Goal: Task Accomplishment & Management: Manage account settings

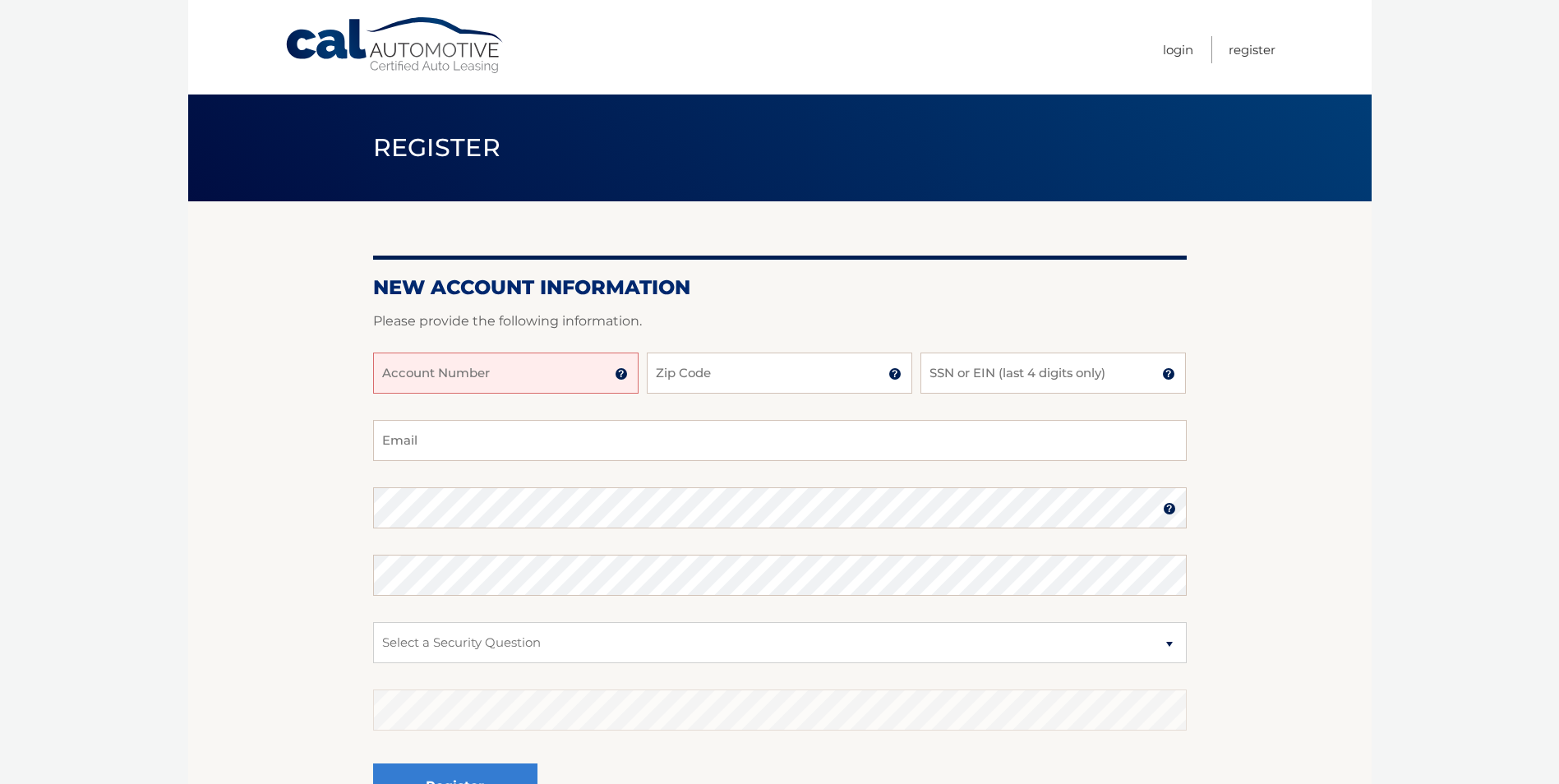
click at [475, 370] on input "Account Number" at bounding box center [505, 373] width 266 height 41
click at [466, 373] on input "Account Number" at bounding box center [505, 373] width 266 height 41
paste input "44455984186"
type input "44455984186"
click at [740, 369] on input "Zip Code" at bounding box center [779, 373] width 266 height 41
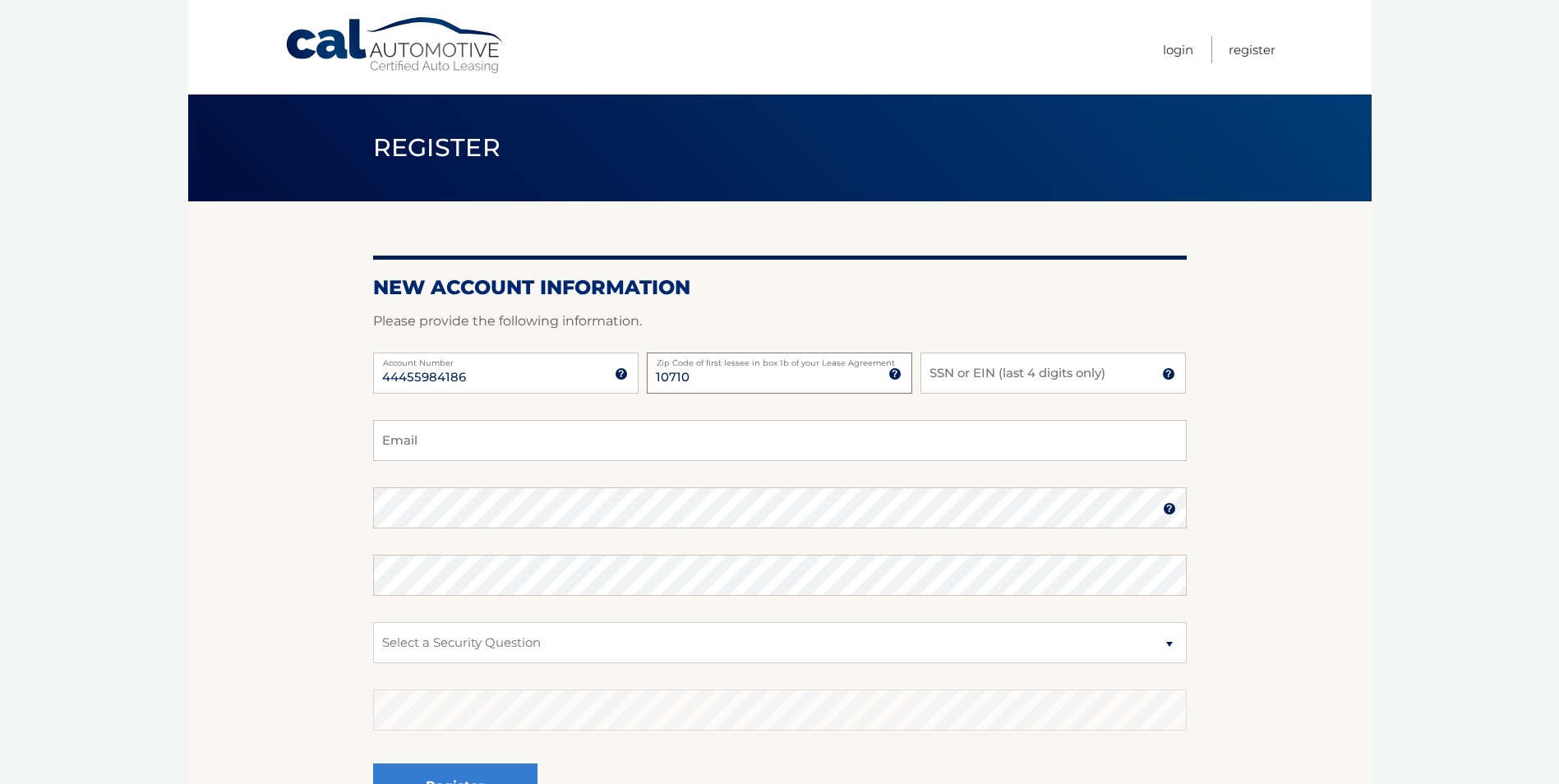
type input "10710"
click at [956, 367] on input "SSN or EIN (last 4 digits only)" at bounding box center [1053, 373] width 266 height 41
drag, startPoint x: 960, startPoint y: 383, endPoint x: 871, endPoint y: 309, distance: 115.7
click at [875, 337] on form "New Account Information Please provide the following information. 44455984186 A…" at bounding box center [779, 559] width 814 height 568
type input "5373"
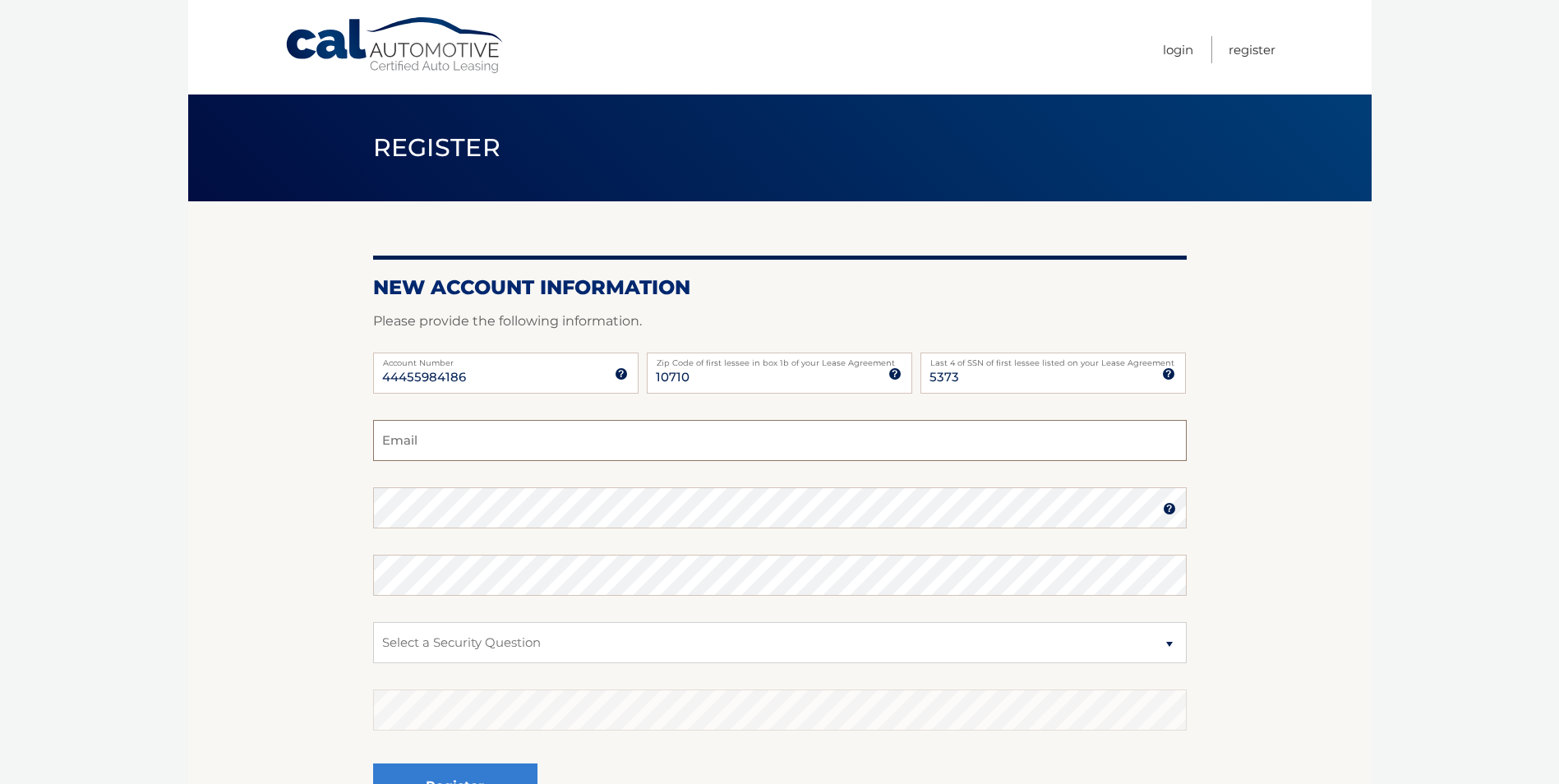
drag, startPoint x: 448, startPoint y: 281, endPoint x: 415, endPoint y: 438, distance: 160.4
click at [418, 438] on input "Email" at bounding box center [779, 440] width 814 height 41
type input "gc45373@verizon.net"
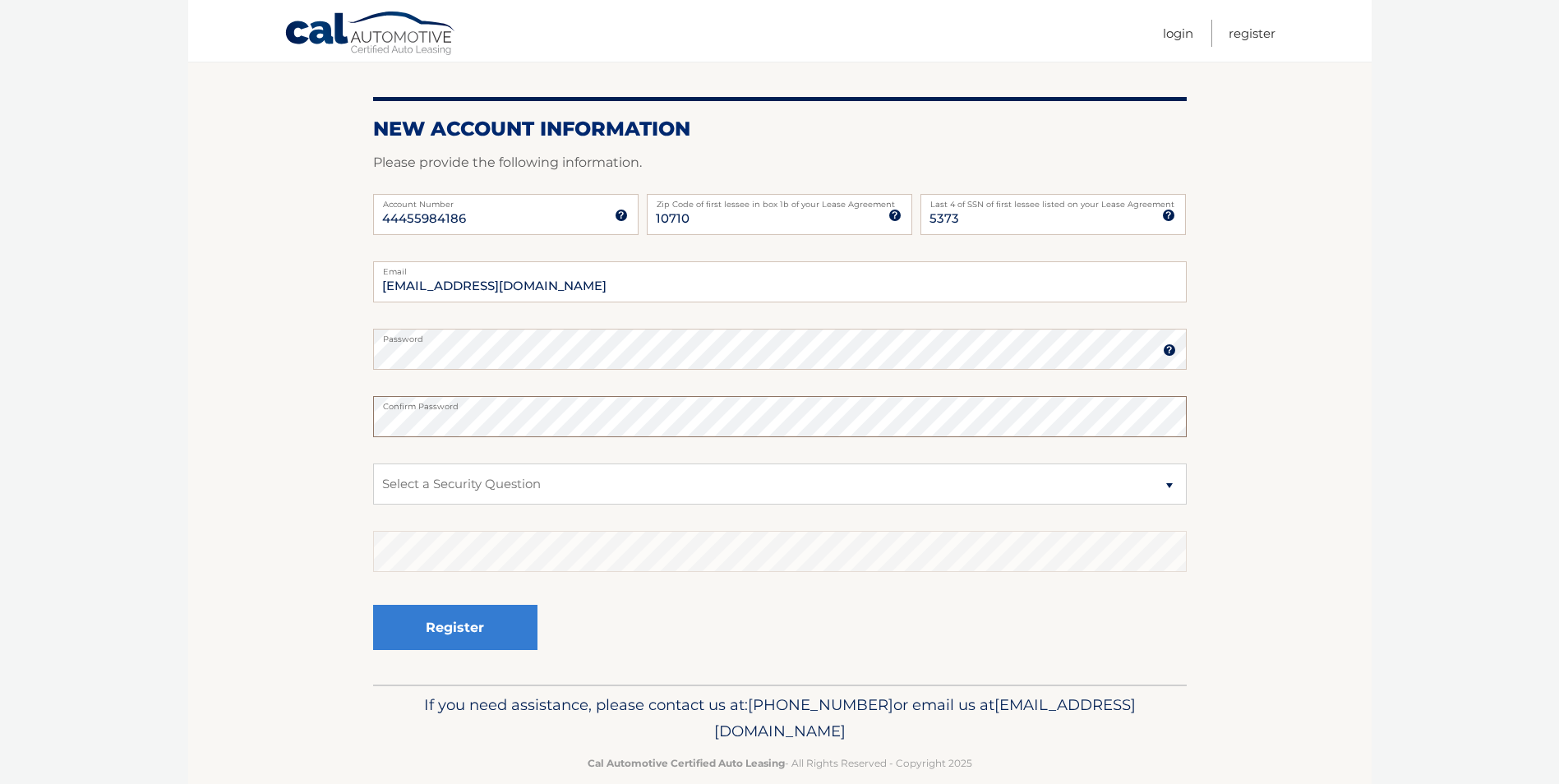
scroll to position [165, 0]
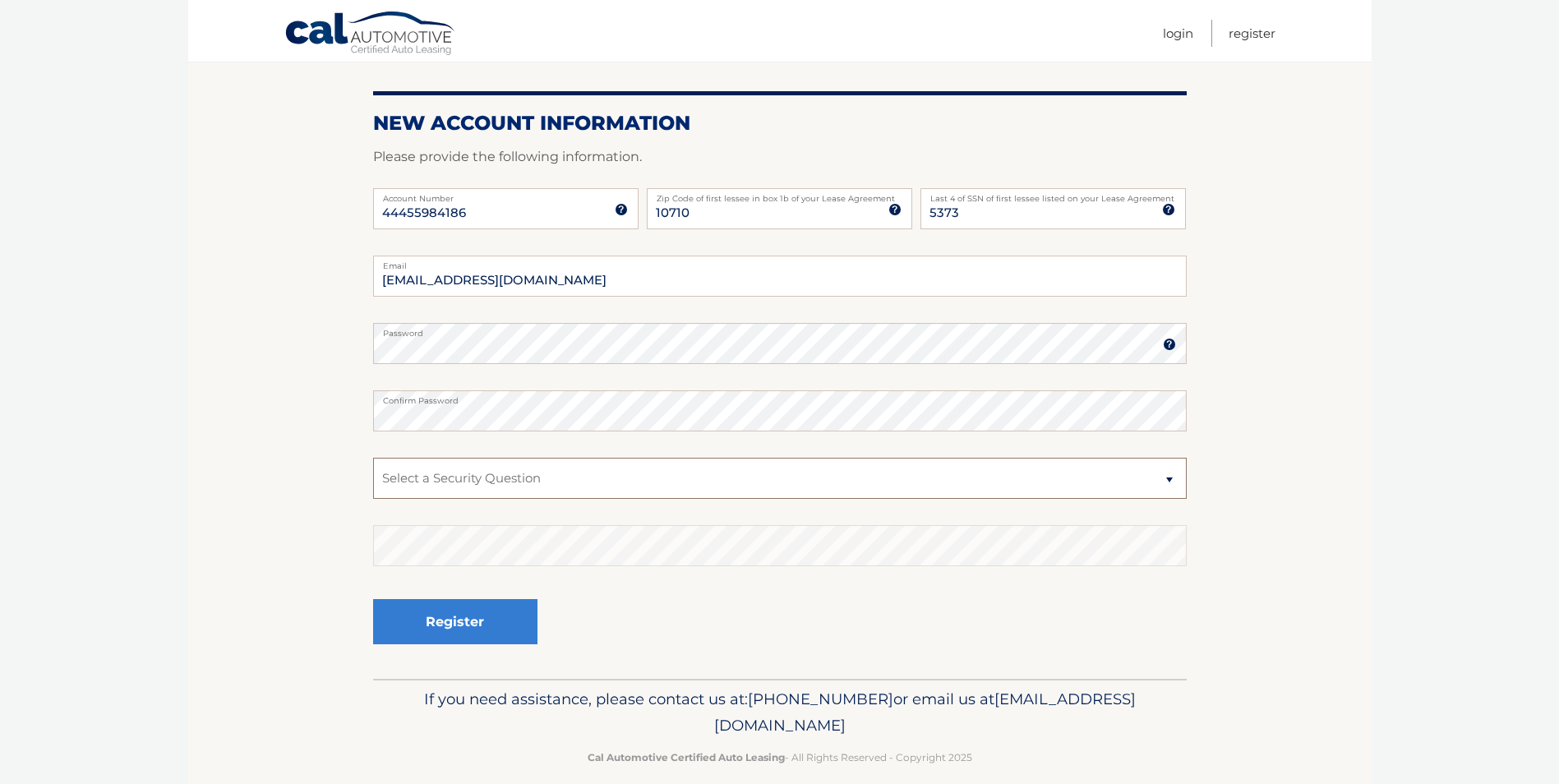
click at [481, 481] on select "Select a Security Question What was the name of your elementary school? What is…" at bounding box center [779, 478] width 814 height 41
select select "2"
click at [373, 457] on select "Select a Security Question What was the name of your elementary school? What is…" at bounding box center [779, 478] width 814 height 41
click at [494, 613] on button "Register" at bounding box center [455, 621] width 165 height 45
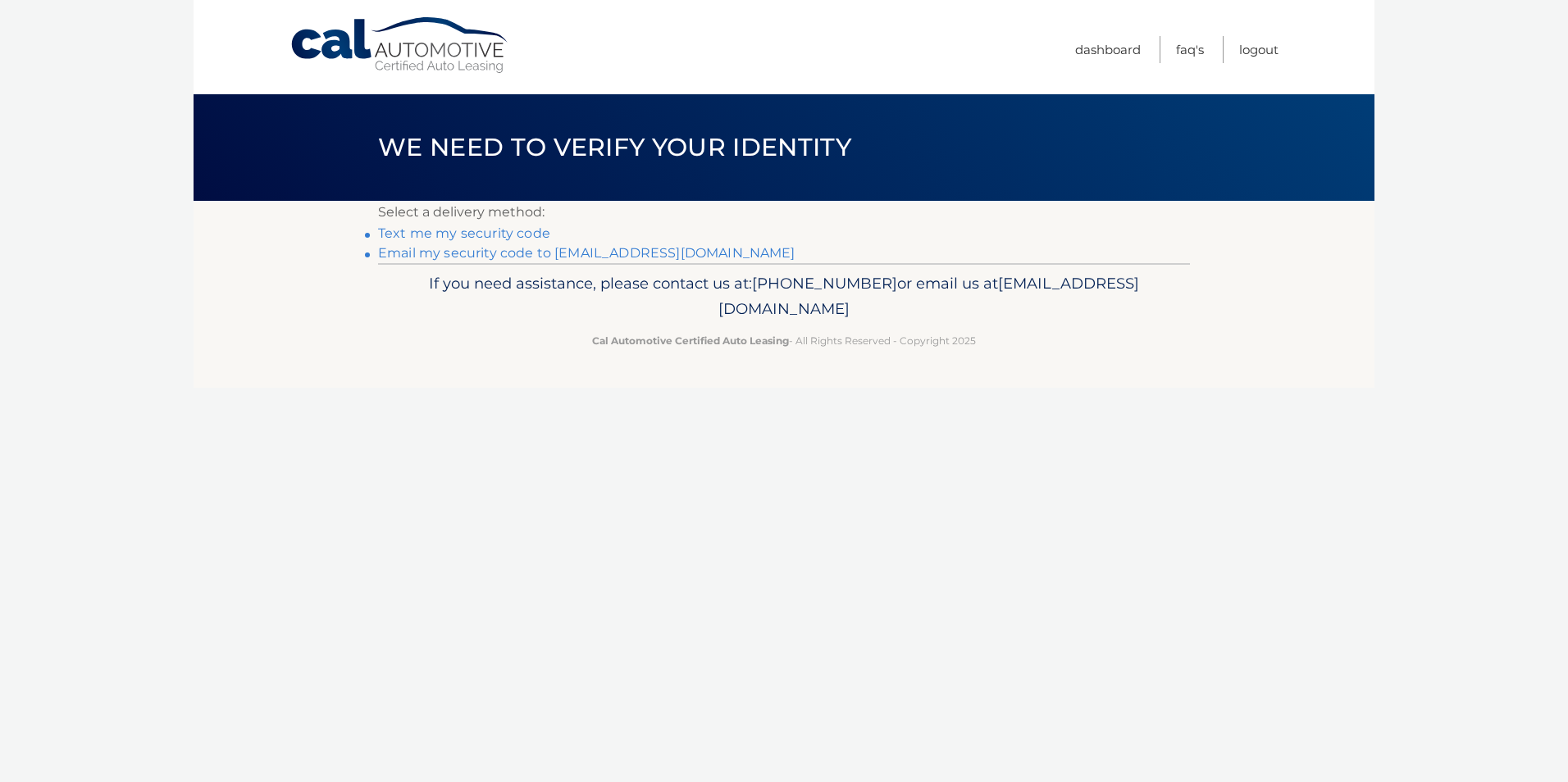
click at [482, 235] on link "Text me my security code" at bounding box center [464, 233] width 172 height 16
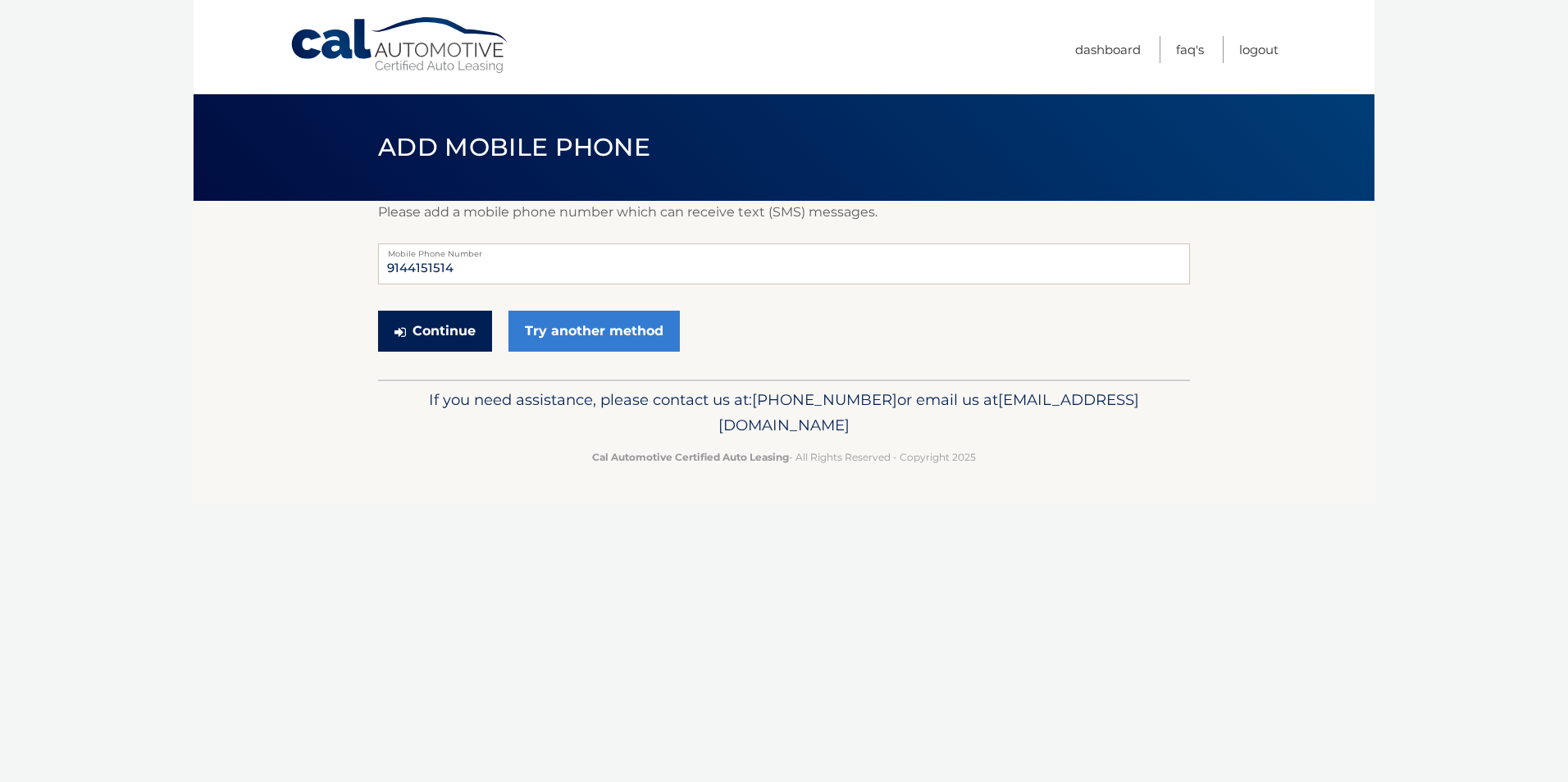
click at [461, 332] on button "Continue" at bounding box center [434, 332] width 114 height 41
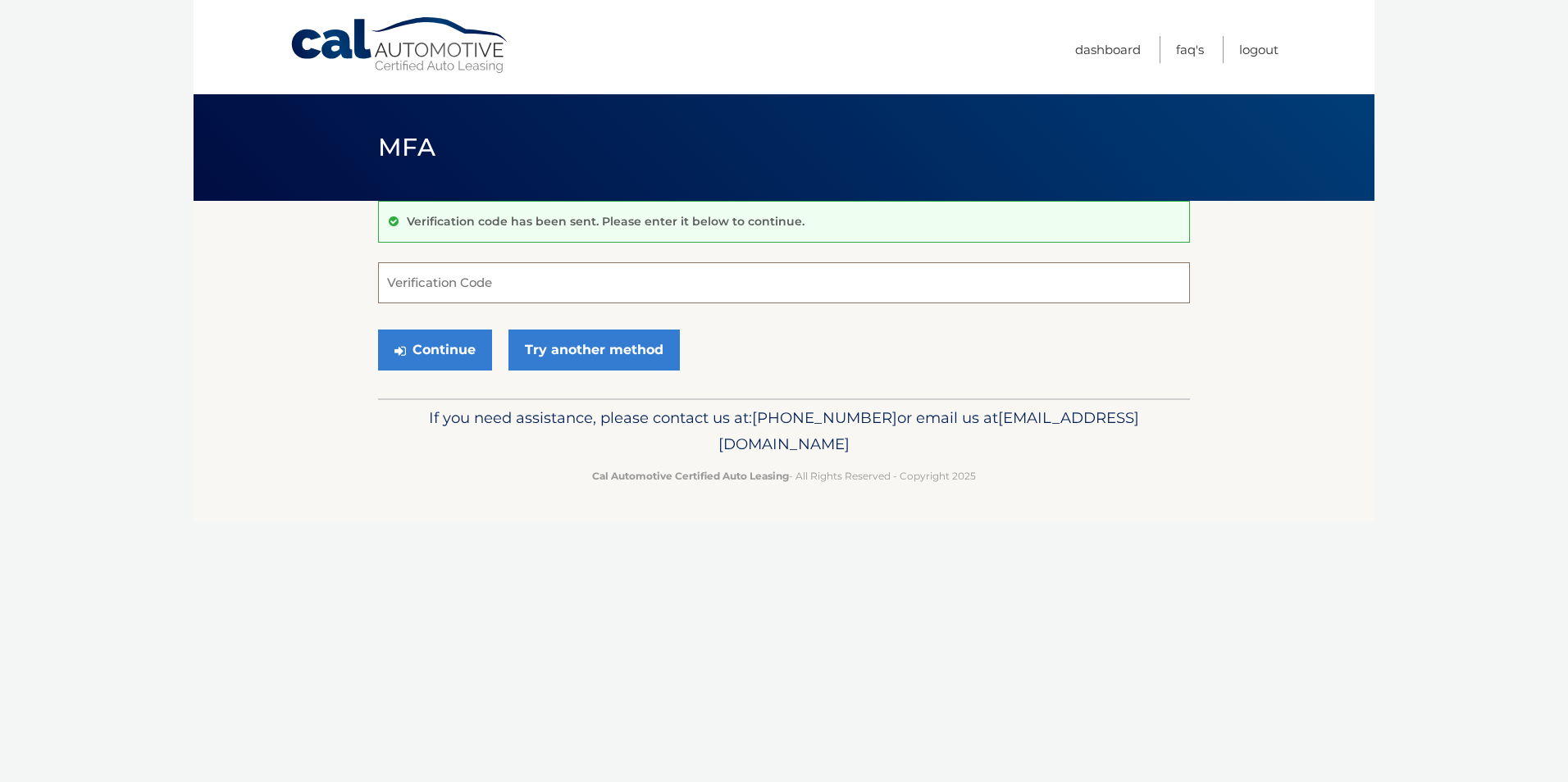
drag, startPoint x: 431, startPoint y: 290, endPoint x: 429, endPoint y: 264, distance: 26.1
click at [431, 290] on input "Verification Code" at bounding box center [783, 283] width 812 height 41
type input "843503"
click at [464, 352] on button "Continue" at bounding box center [434, 350] width 114 height 41
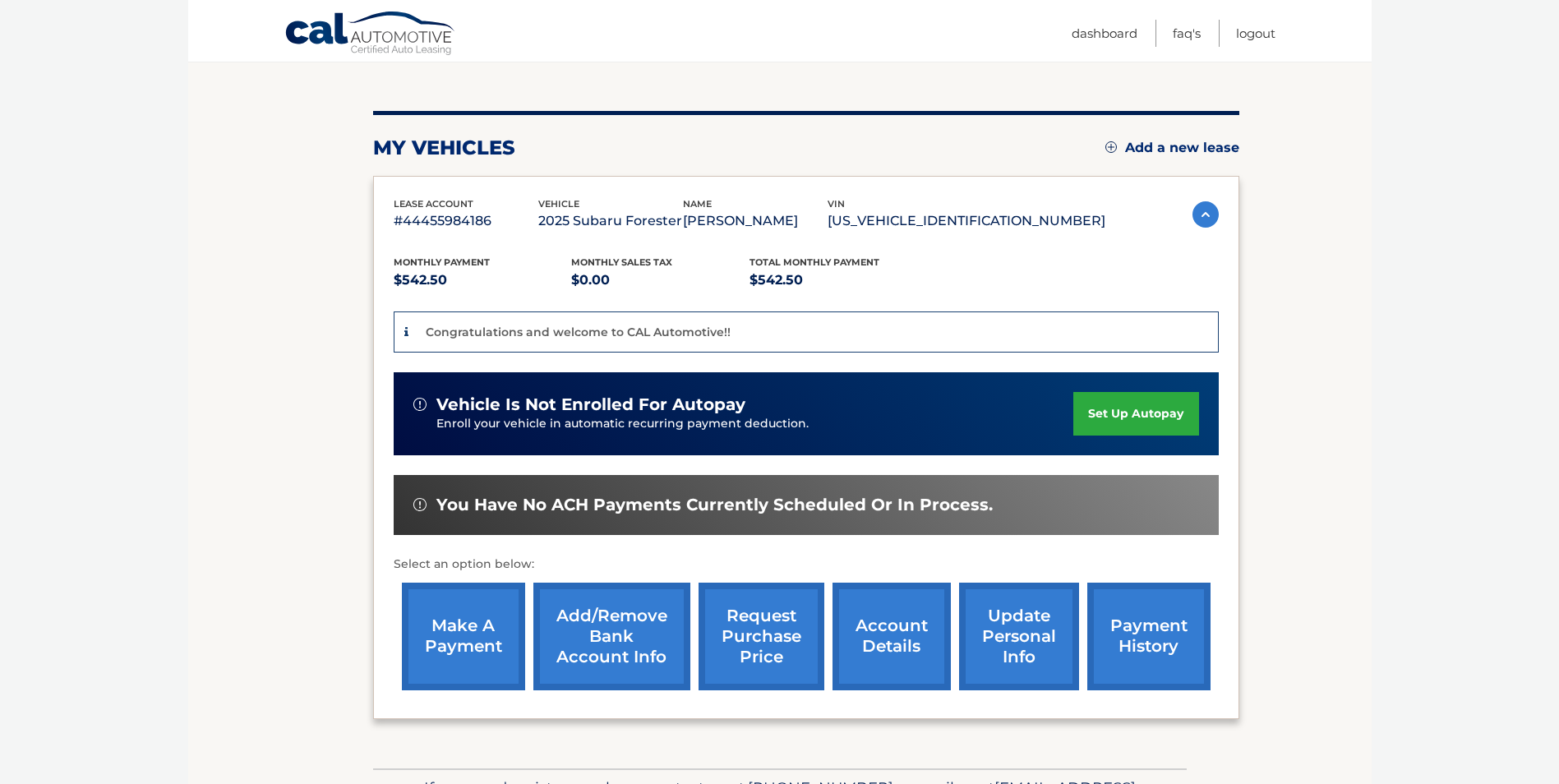
scroll to position [247, 0]
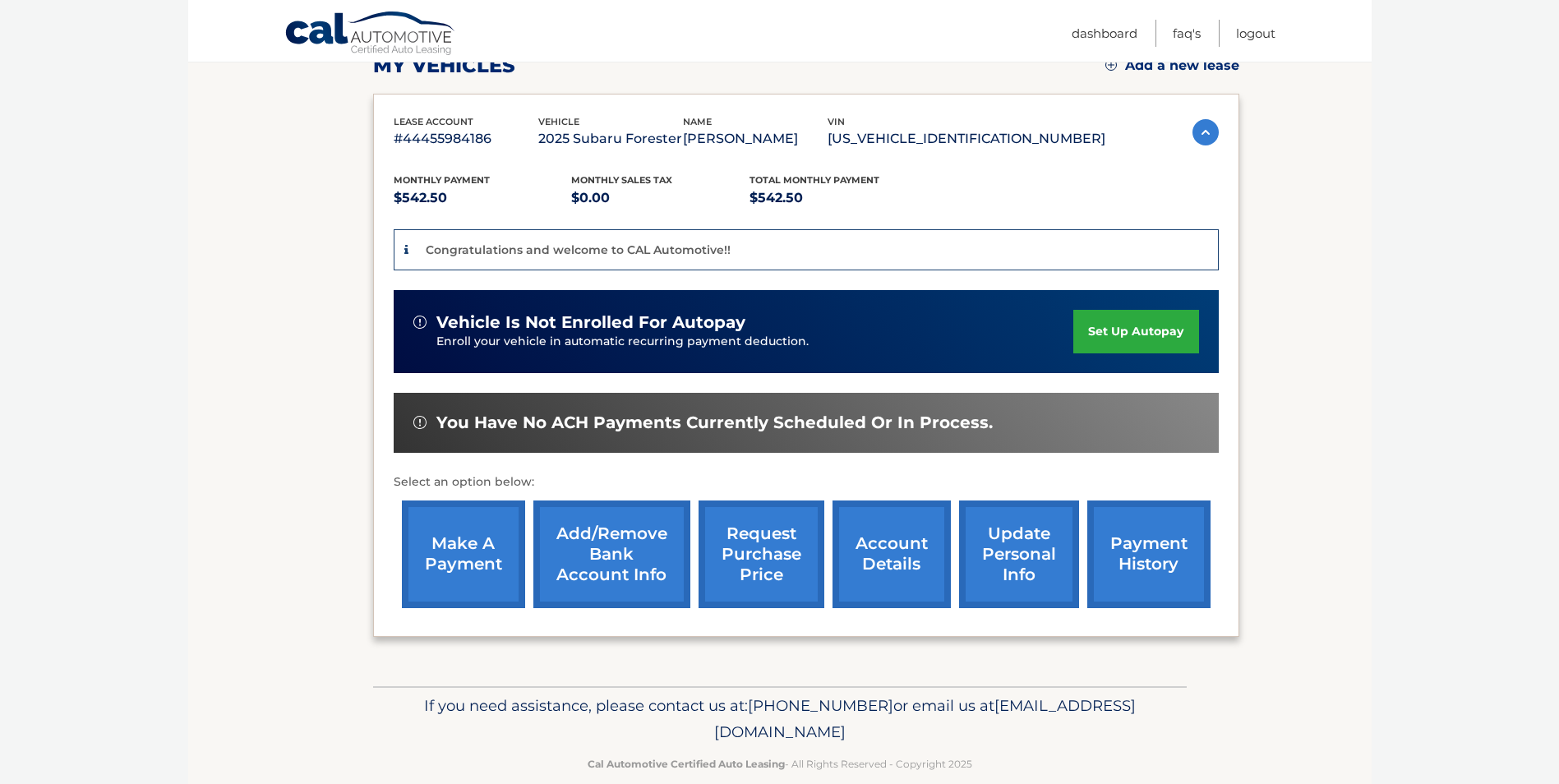
drag, startPoint x: 1135, startPoint y: 349, endPoint x: 1141, endPoint y: 332, distance: 18.0
click at [1135, 349] on link "set up autopay" at bounding box center [1135, 332] width 125 height 44
click at [1138, 335] on link "set up autopay" at bounding box center [1135, 332] width 125 height 44
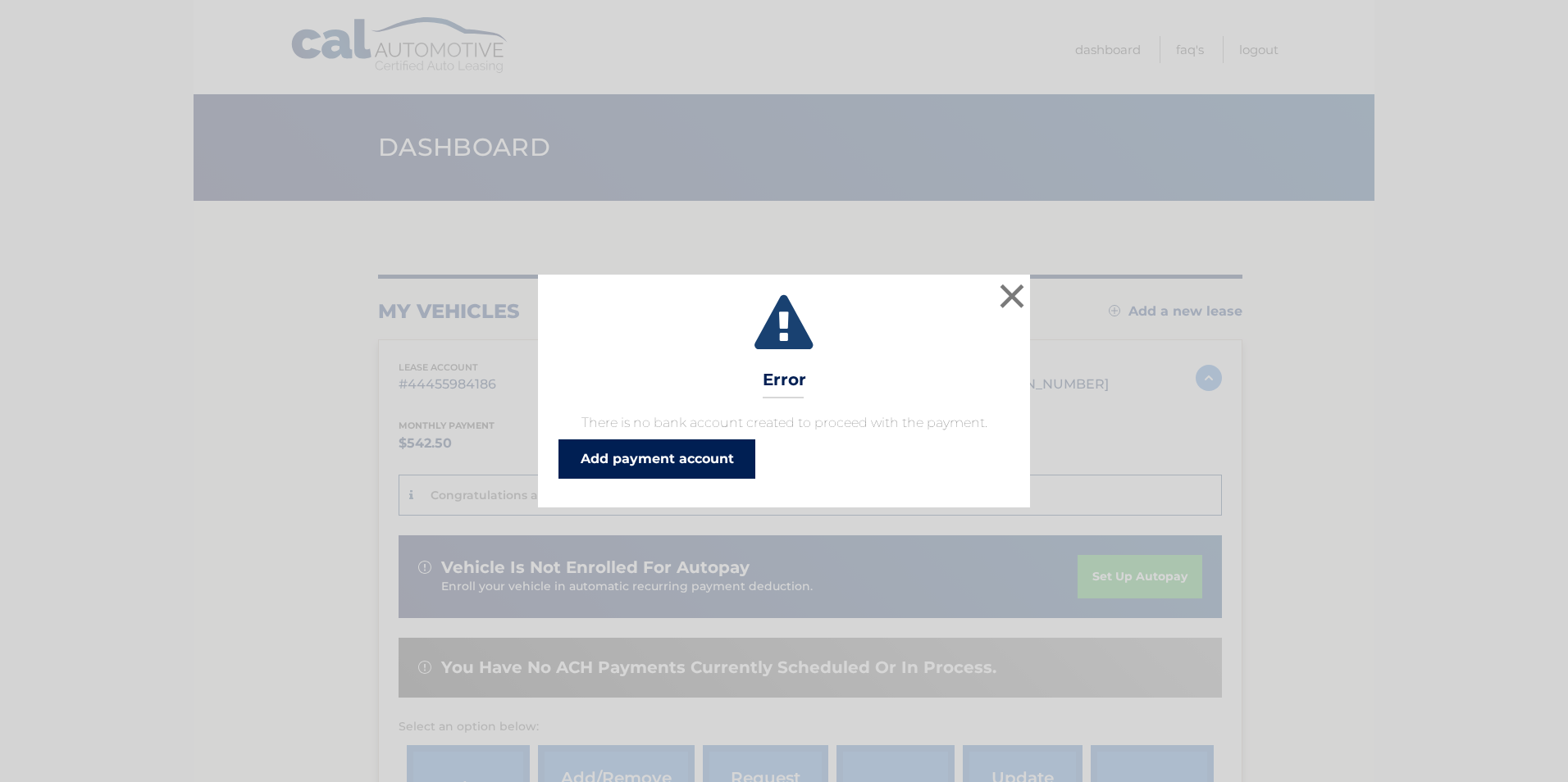
click at [715, 456] on link "Add payment account" at bounding box center [657, 459] width 197 height 39
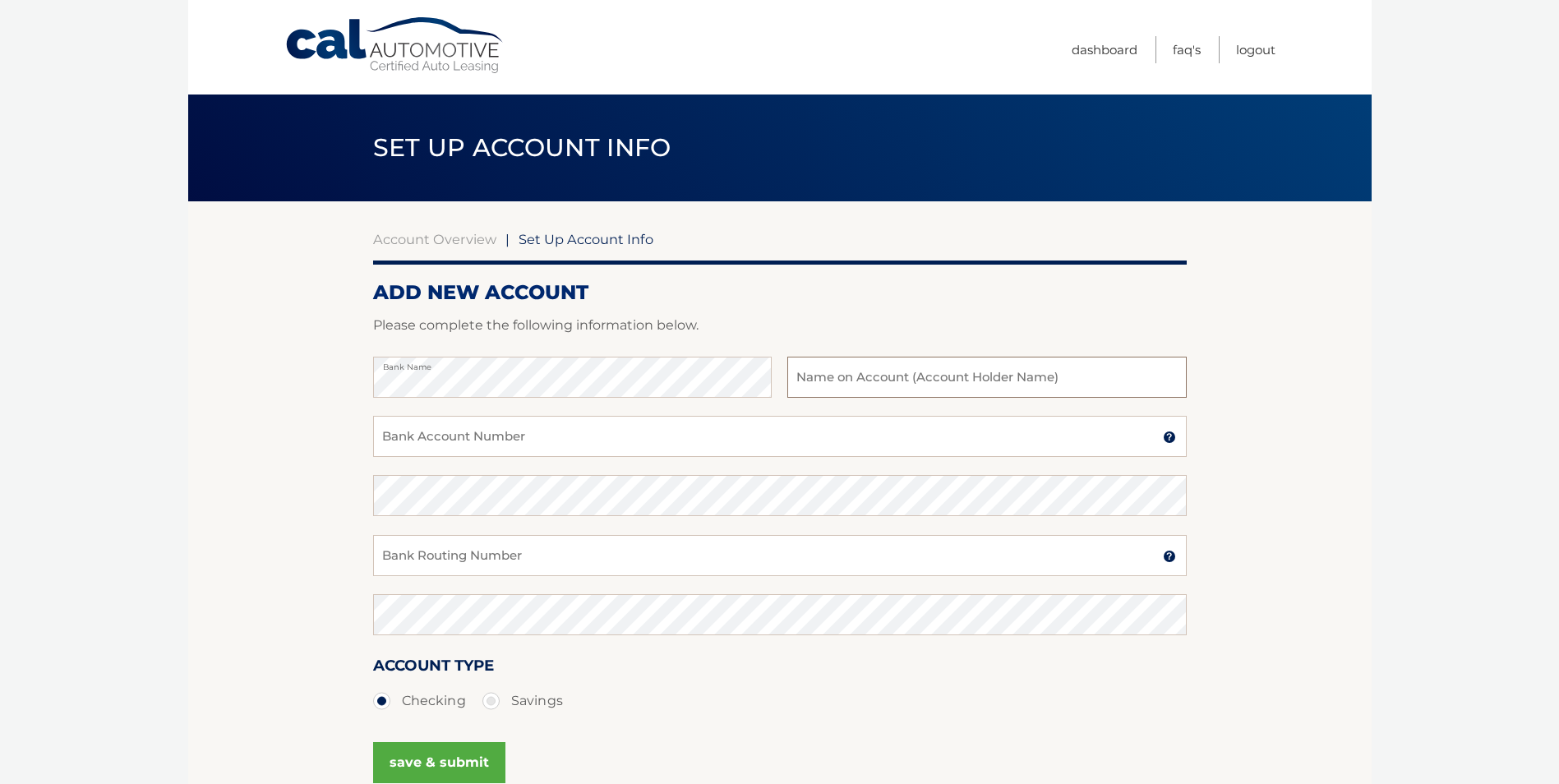
click at [890, 378] on input "text" at bounding box center [986, 377] width 398 height 41
type input "Gregory A CAllozzo"
click at [437, 429] on input "Bank Account Number" at bounding box center [779, 436] width 814 height 41
type input "4321008130"
click at [415, 558] on input "Bank Routing Number" at bounding box center [779, 555] width 814 height 41
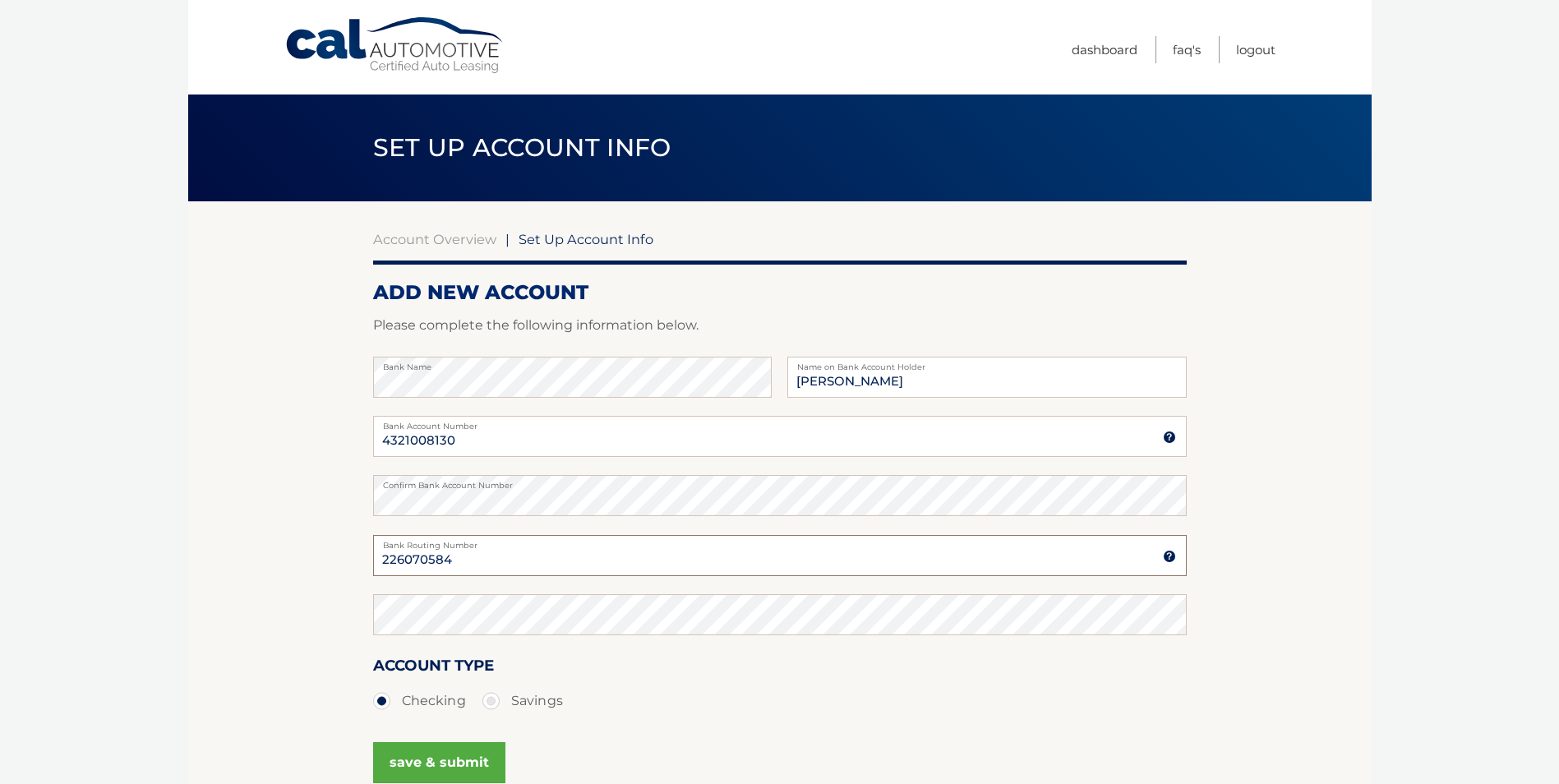
type input "226070584"
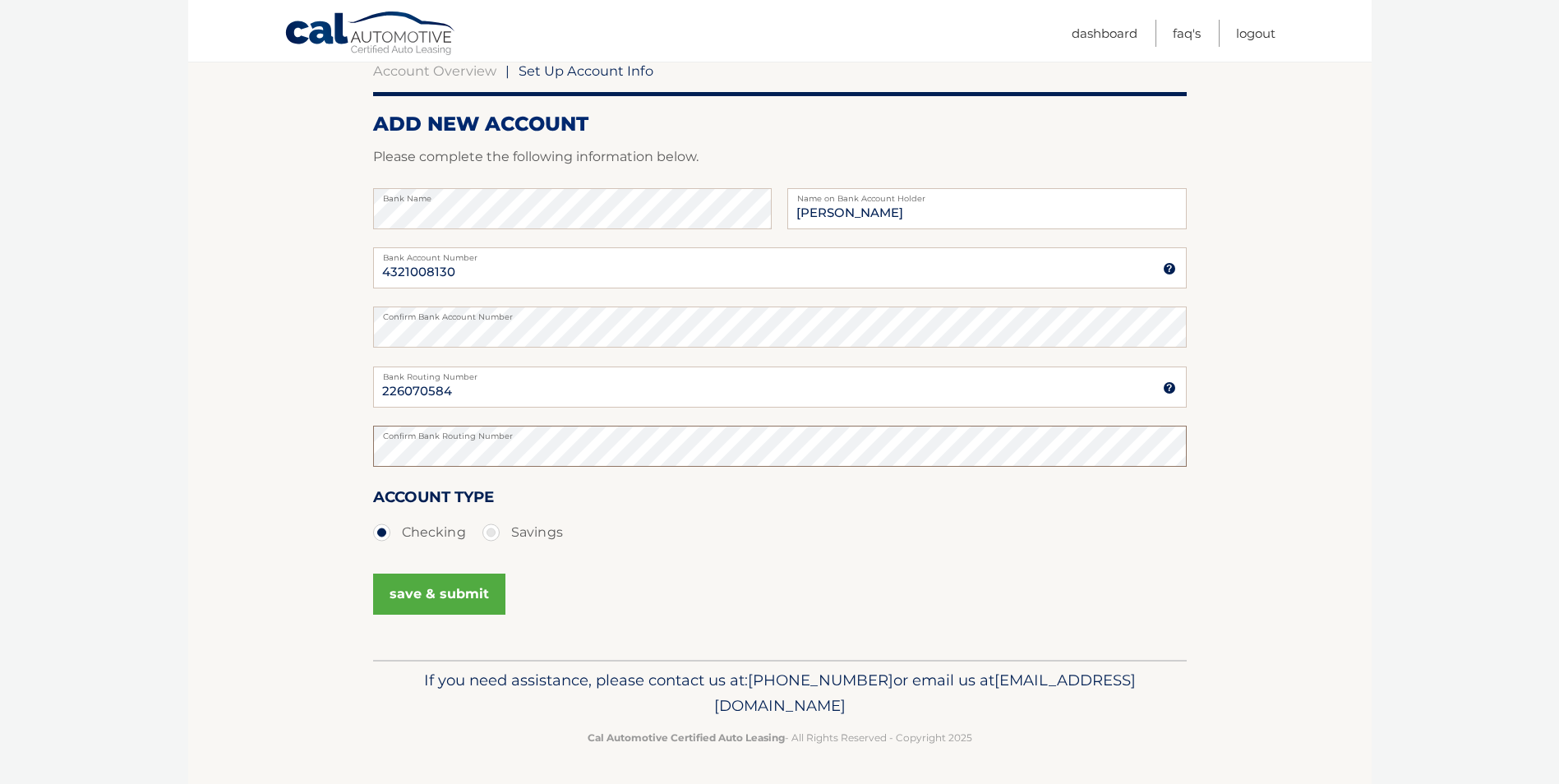
scroll to position [169, 0]
click at [437, 591] on button "save & submit" at bounding box center [438, 593] width 132 height 41
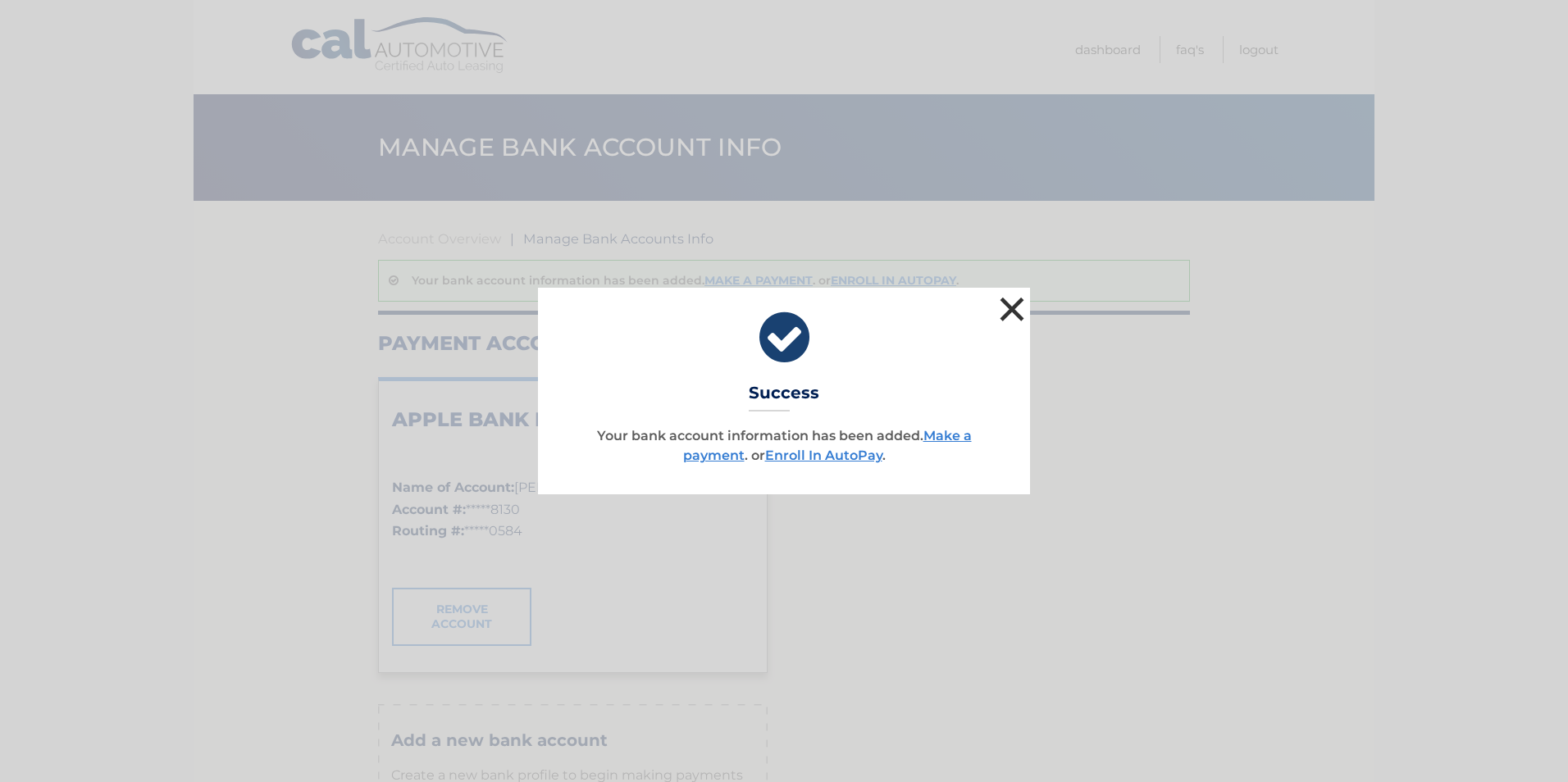
click at [1011, 308] on button "×" at bounding box center [1012, 309] width 33 height 33
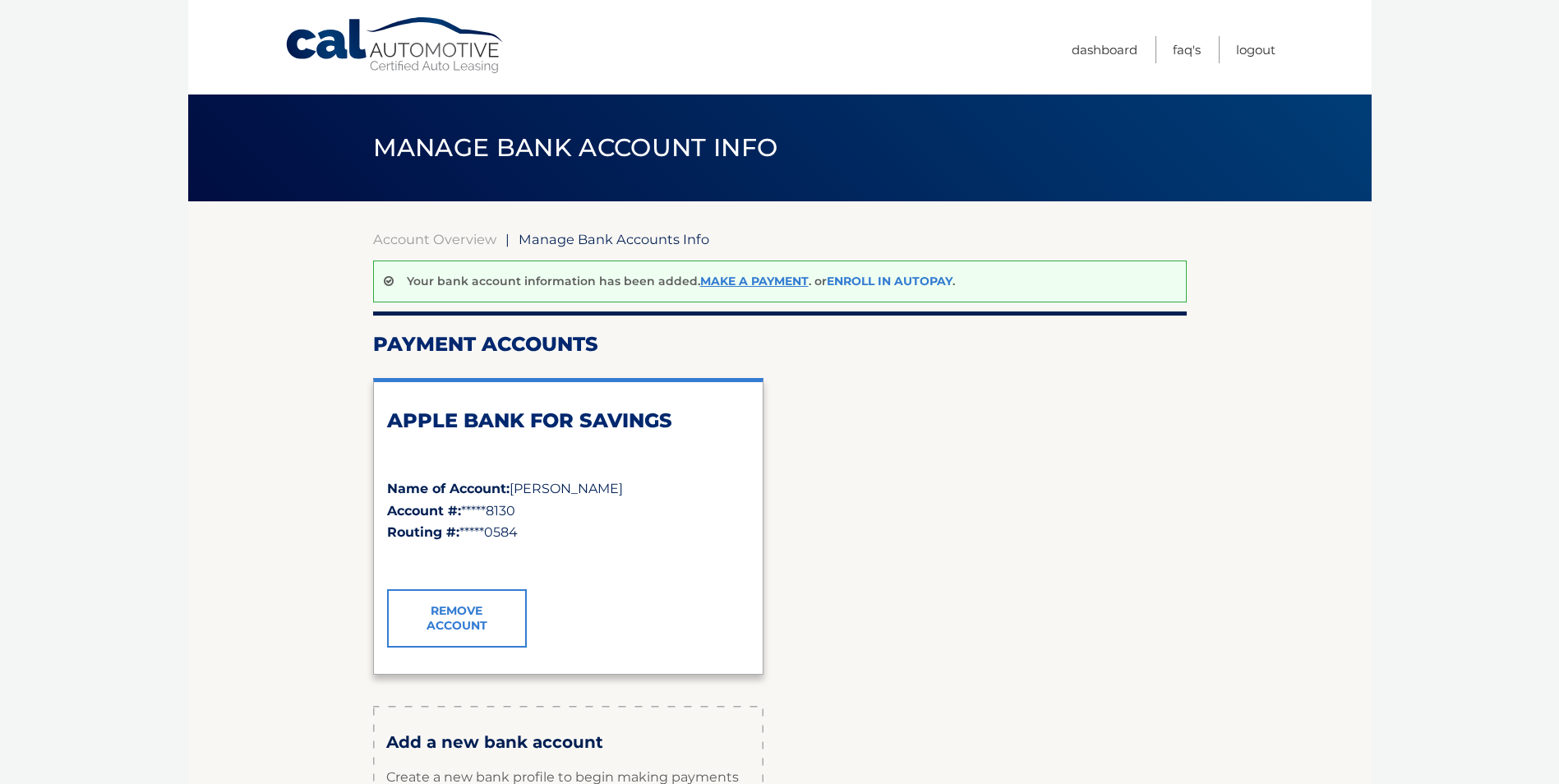
click at [893, 281] on link "Enroll In AutoPay" at bounding box center [889, 281] width 126 height 15
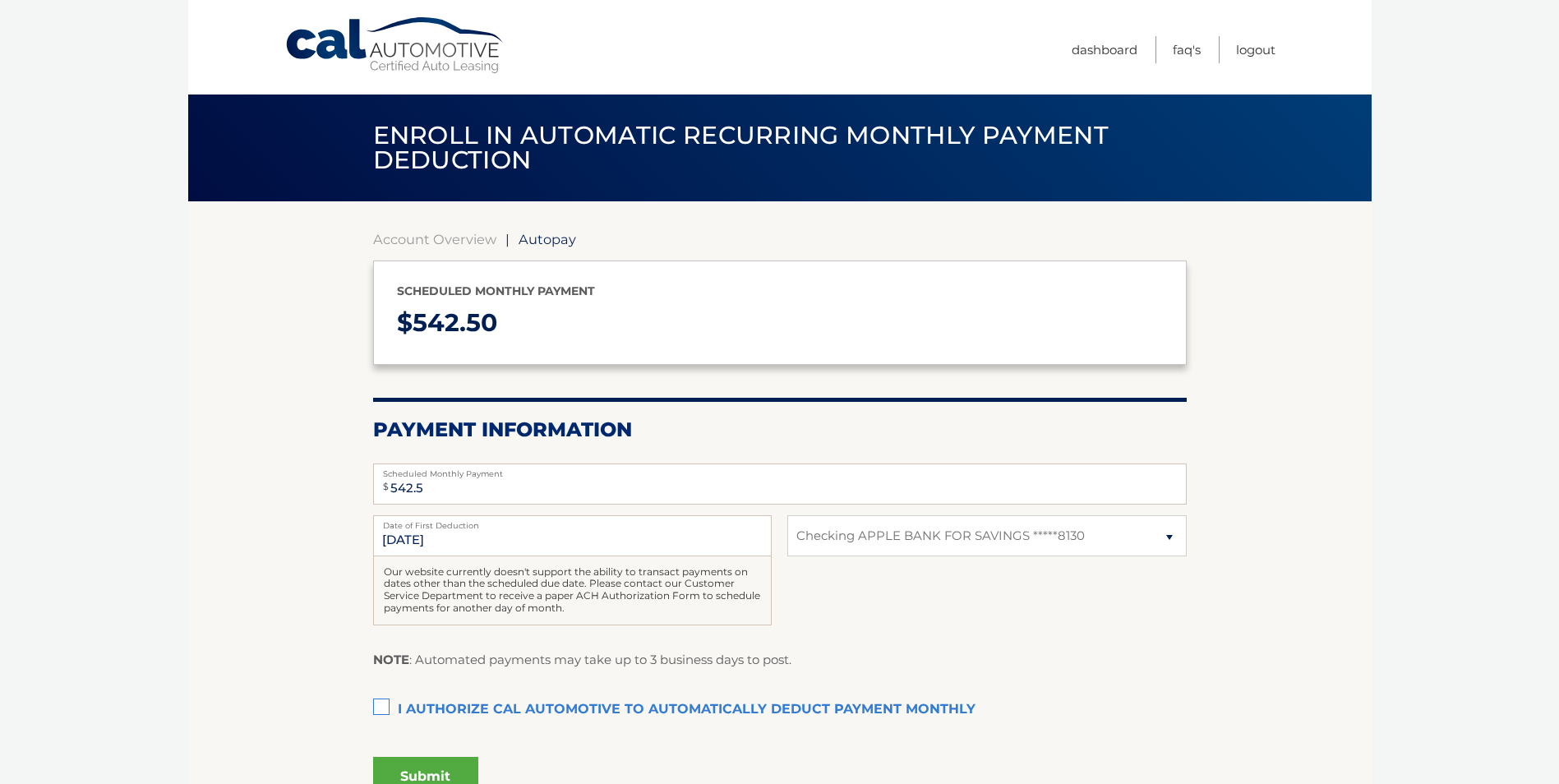
select select "OGExM2ExMTItZGRmMS00MTU2LWEzMzgtNzY3OWUwYjk2MjUy"
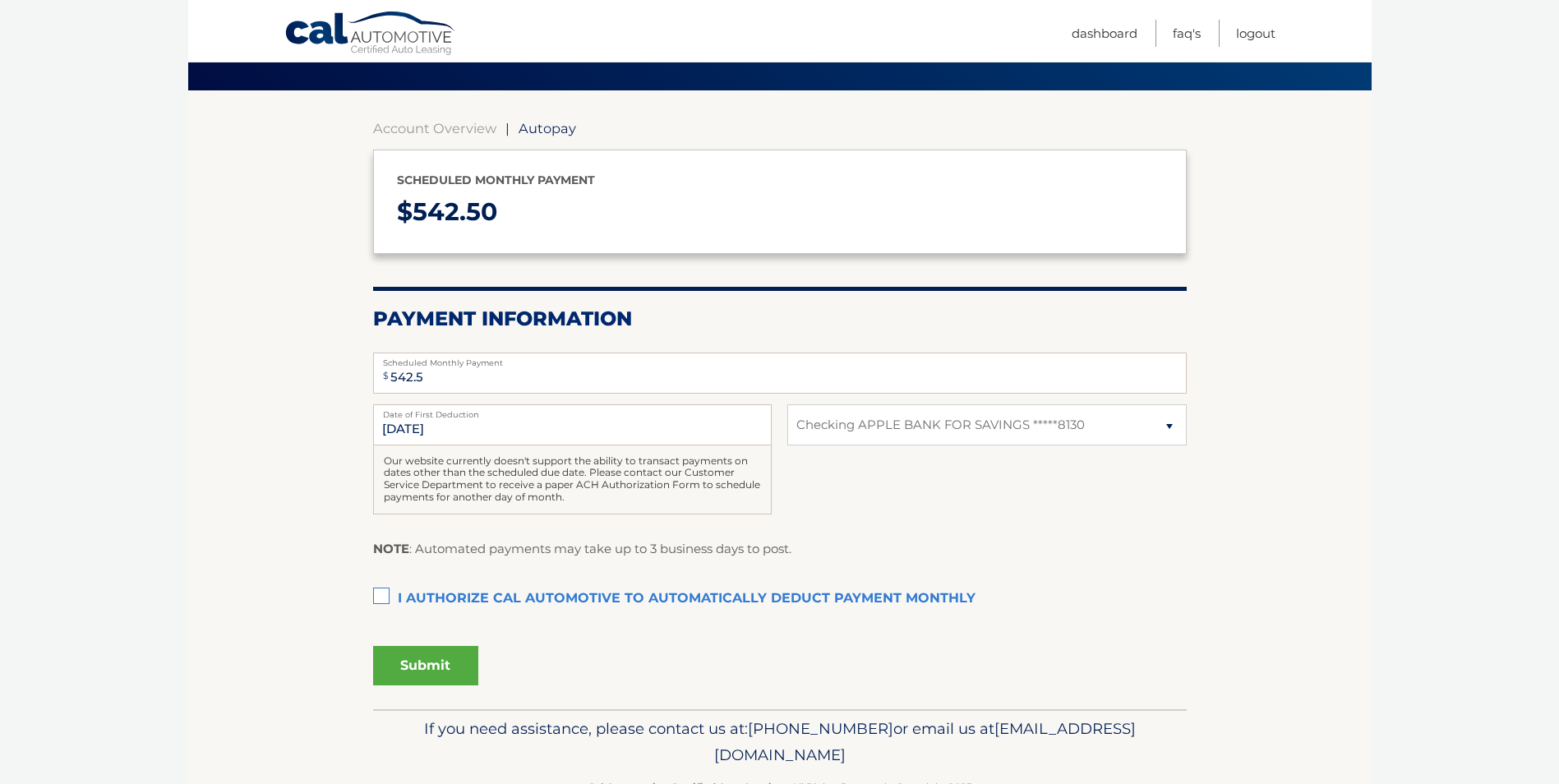
scroll to position [160, 0]
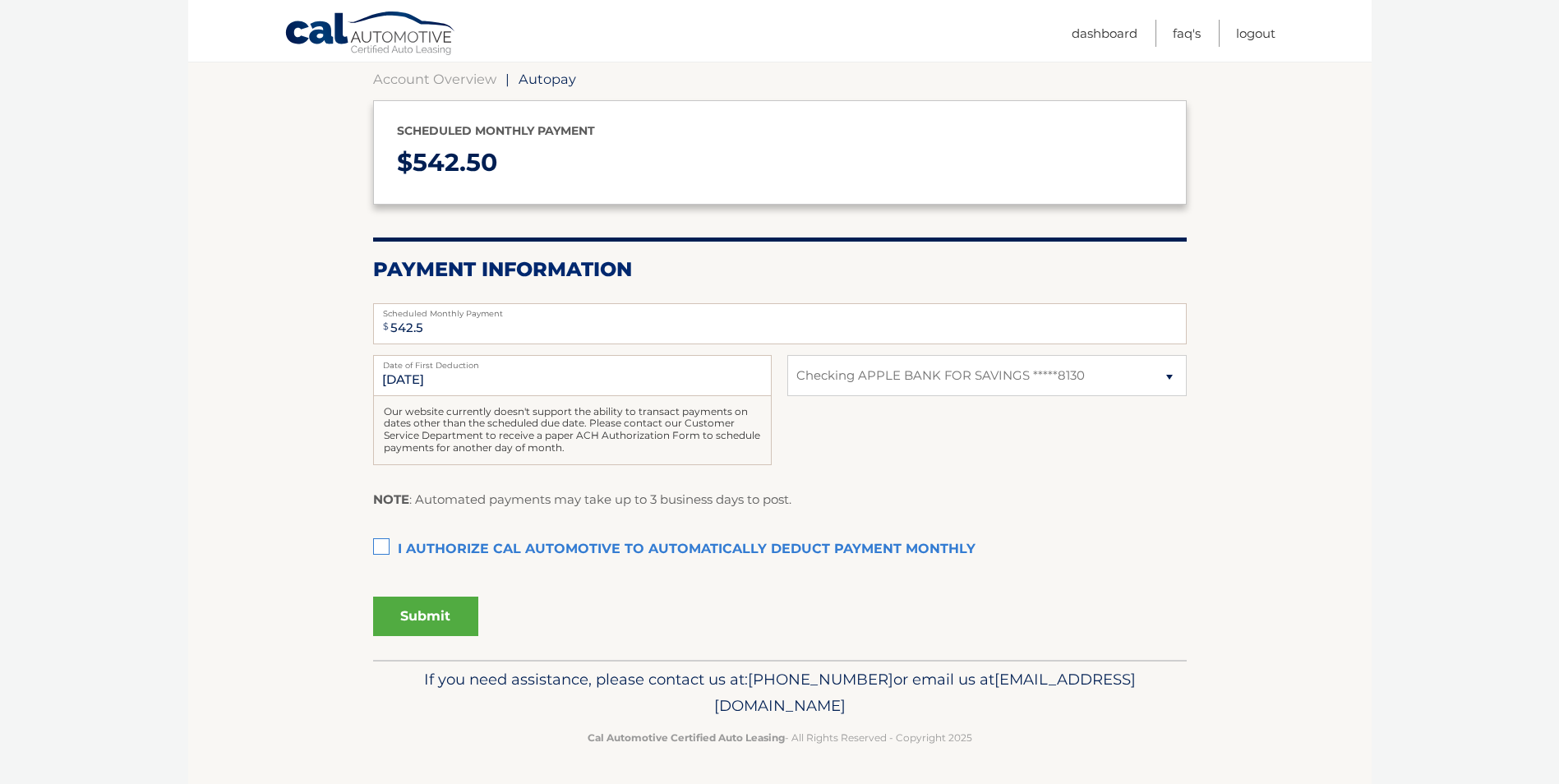
click at [379, 545] on label "I authorize cal automotive to automatically deduct payment monthly This checkbo…" at bounding box center [779, 550] width 814 height 33
click at [0, 0] on input "I authorize cal automotive to automatically deduct payment monthly This checkbo…" at bounding box center [0, 0] width 0 height 0
click at [444, 615] on button "Submit" at bounding box center [425, 616] width 105 height 39
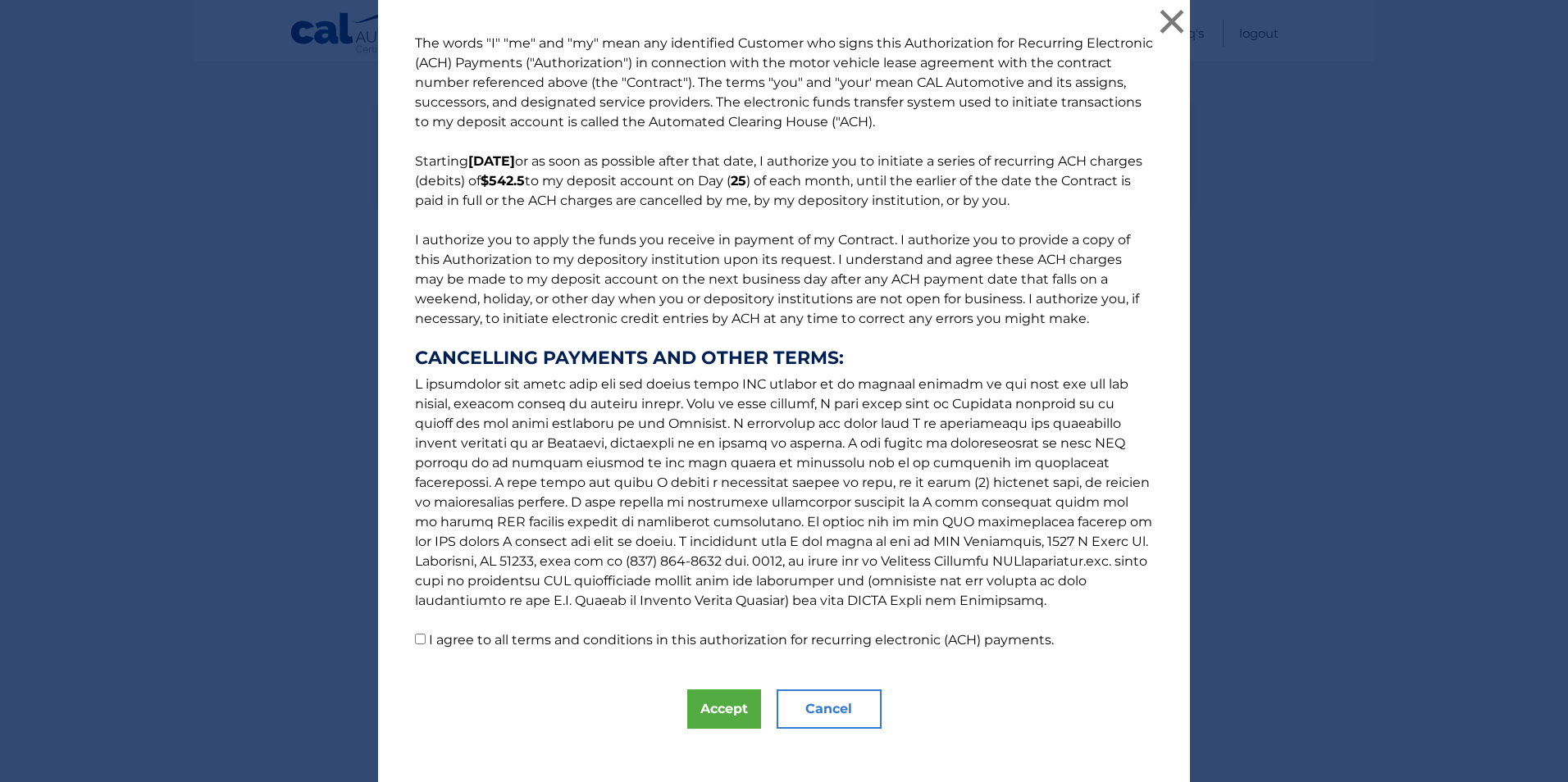
click at [415, 635] on input "I agree to all terms and conditions in this authorization for recurring electro…" at bounding box center [420, 638] width 11 height 11
checkbox input "true"
drag, startPoint x: 718, startPoint y: 712, endPoint x: 714, endPoint y: 698, distance: 14.6
click at [721, 712] on button "Accept" at bounding box center [724, 709] width 74 height 39
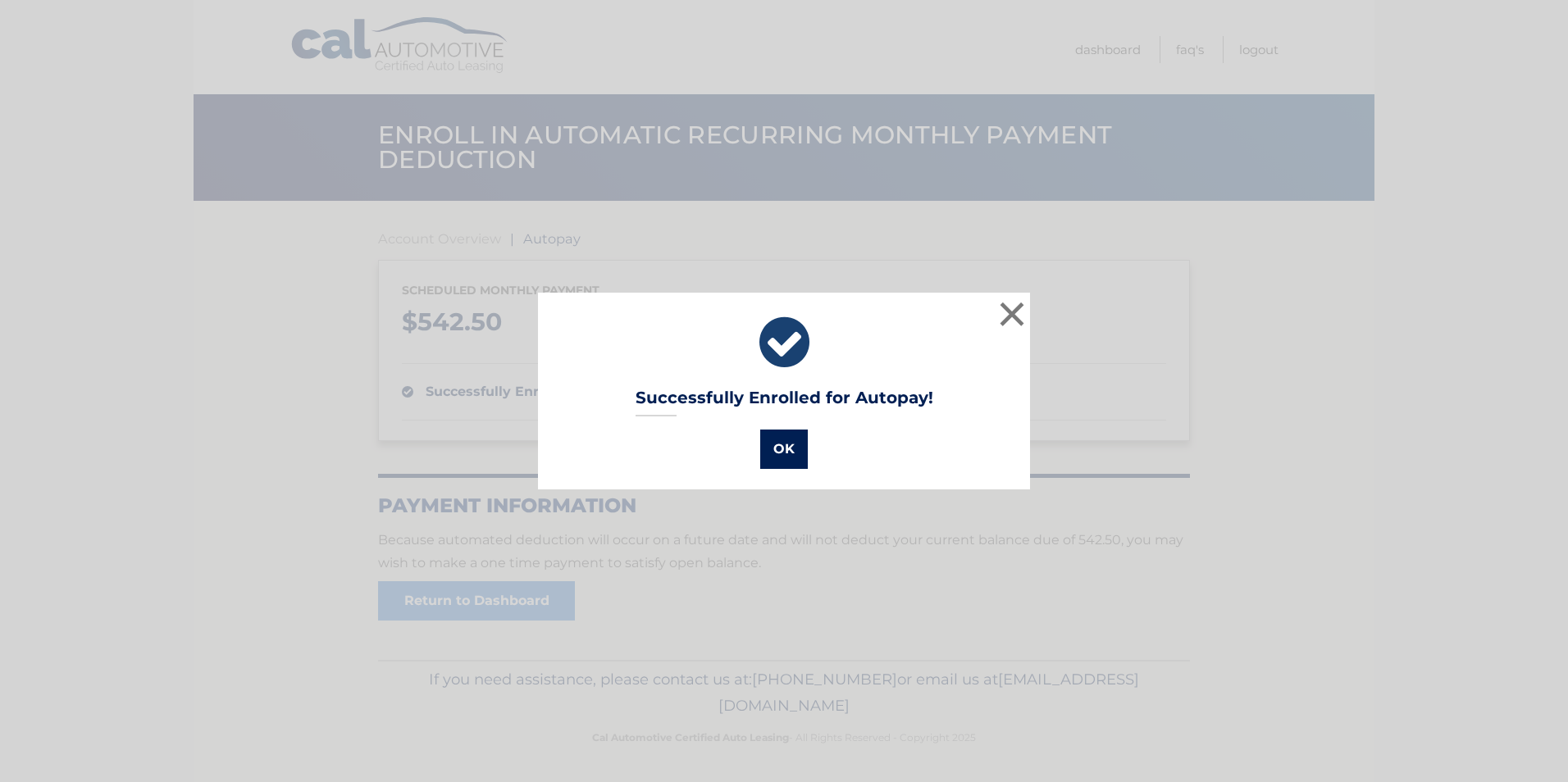
click at [777, 445] on button "OK" at bounding box center [784, 449] width 48 height 39
